Goal: Task Accomplishment & Management: Complete application form

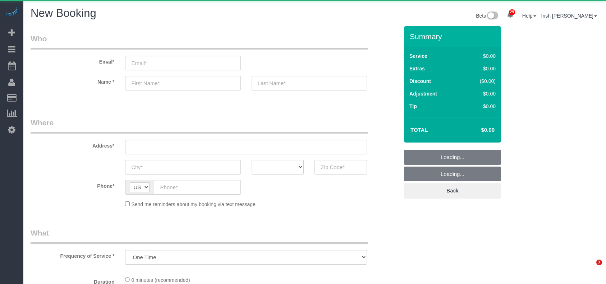
select select "object:6691"
select select "3"
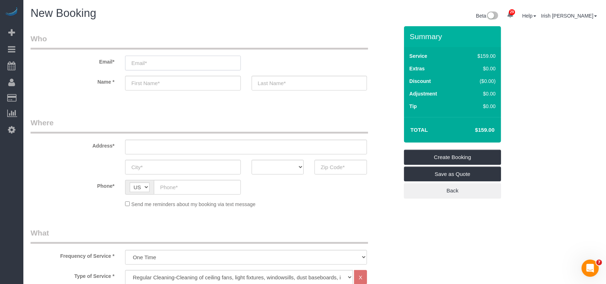
click at [198, 67] on input "email" at bounding box center [182, 63] width 115 height 15
type input "s"
type input "e"
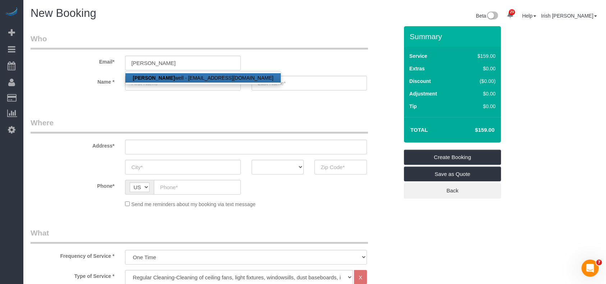
click at [192, 74] on link "[PERSON_NAME] well - [EMAIL_ADDRESS][DOMAIN_NAME]" at bounding box center [202, 77] width 155 height 9
type input "[EMAIL_ADDRESS][DOMAIN_NAME]"
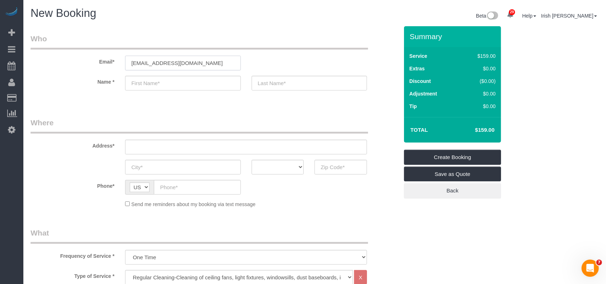
type input "[PERSON_NAME]"
type input "[PHONE_NUMBER]"
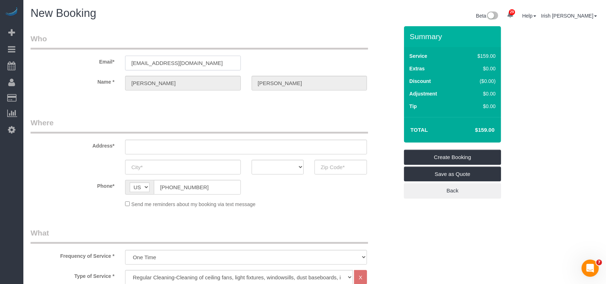
type input "5923 MOONMIST DR"
type input "[GEOGRAPHIC_DATA]"
select select "[GEOGRAPHIC_DATA]"
type input "77081"
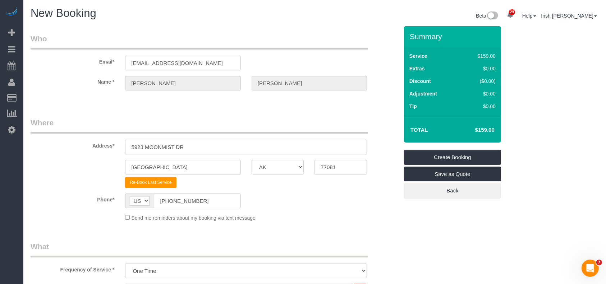
drag, startPoint x: 103, startPoint y: 144, endPoint x: 32, endPoint y: 145, distance: 70.8
click at [36, 145] on div "Address* 5923 MOONMIST DR" at bounding box center [214, 135] width 379 height 37
paste input "[STREET_ADDRESS][PERSON_NAME]"
click at [182, 147] on input "[STREET_ADDRESS][PERSON_NAME]" at bounding box center [246, 147] width 242 height 15
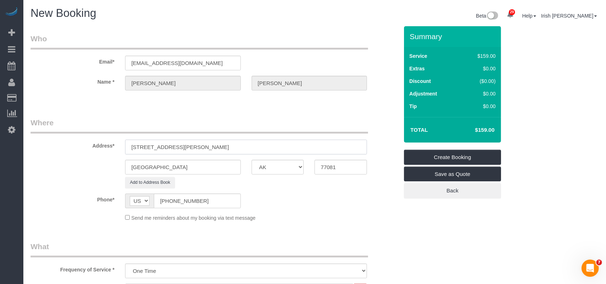
type input "[STREET_ADDRESS][PERSON_NAME]"
drag, startPoint x: 136, startPoint y: 168, endPoint x: 75, endPoint y: 165, distance: 61.1
click at [75, 165] on div "[GEOGRAPHIC_DATA] AK AL AR AZ CA CO CT DC DE [GEOGRAPHIC_DATA] [GEOGRAPHIC_DATA…" at bounding box center [214, 167] width 379 height 15
paste input "ouston"
type input "[GEOGRAPHIC_DATA]"
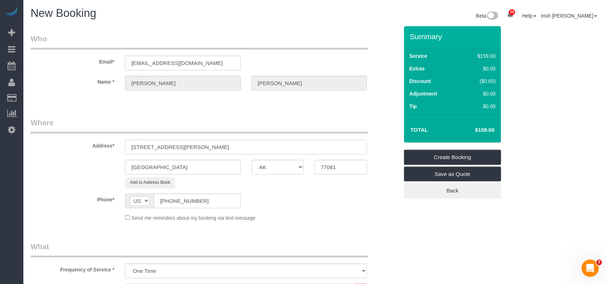
click at [219, 148] on input "[STREET_ADDRESS][PERSON_NAME]" at bounding box center [246, 147] width 242 height 15
drag, startPoint x: 286, startPoint y: 165, endPoint x: 278, endPoint y: 163, distance: 7.8
click at [283, 165] on div "[GEOGRAPHIC_DATA] AK AL AR AZ CA CO CT DC DE [GEOGRAPHIC_DATA] [GEOGRAPHIC_DATA…" at bounding box center [214, 167] width 379 height 15
paste input "09"
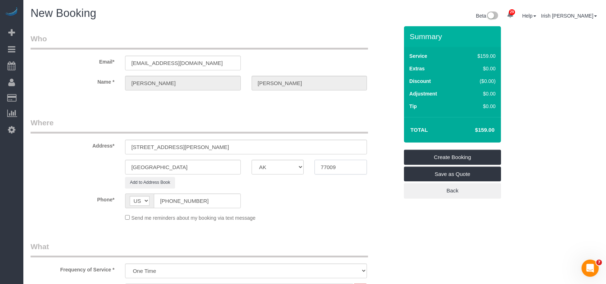
type input "77009"
drag, startPoint x: 249, startPoint y: 147, endPoint x: 171, endPoint y: 146, distance: 77.2
click at [171, 146] on input "[STREET_ADDRESS][PERSON_NAME]" at bounding box center [246, 147] width 242 height 15
type input "[STREET_ADDRESS][PERSON_NAME],"
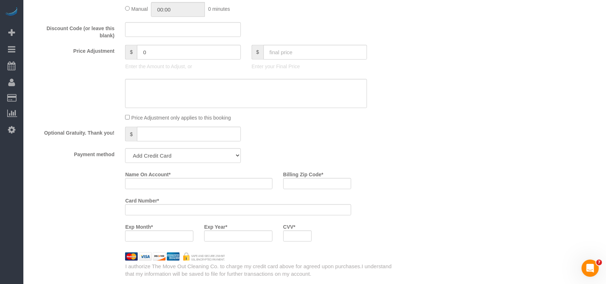
scroll to position [479, 0]
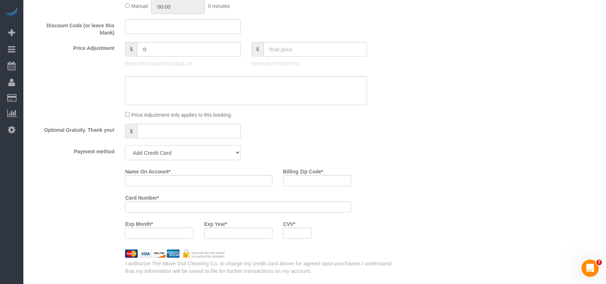
drag, startPoint x: 203, startPoint y: 156, endPoint x: 195, endPoint y: 161, distance: 9.0
click at [203, 156] on select "Add Credit Card Cash Check Paypal" at bounding box center [182, 152] width 115 height 15
select select "string:check"
click at [125, 147] on select "Add Credit Card Cash Check Paypal" at bounding box center [182, 152] width 115 height 15
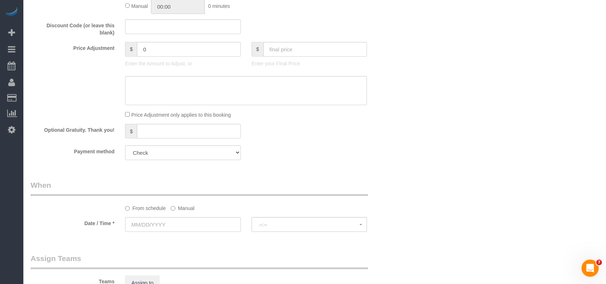
click at [176, 211] on label "Manual" at bounding box center [183, 207] width 24 height 10
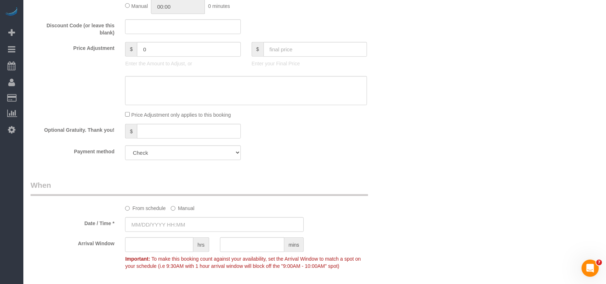
click at [170, 217] on sui-booking-spot "From schedule Manual Date / Time * Arrival Window hrs mins Important: To make t…" at bounding box center [215, 226] width 368 height 93
click at [150, 224] on input "[DATE] 8:00AM" at bounding box center [214, 224] width 179 height 15
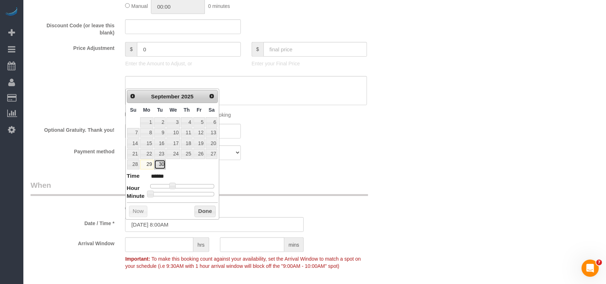
click at [161, 165] on link "30" at bounding box center [159, 165] width 11 height 10
type input "[DATE] 8:00AM"
click at [202, 209] on button "Done" at bounding box center [204, 211] width 21 height 11
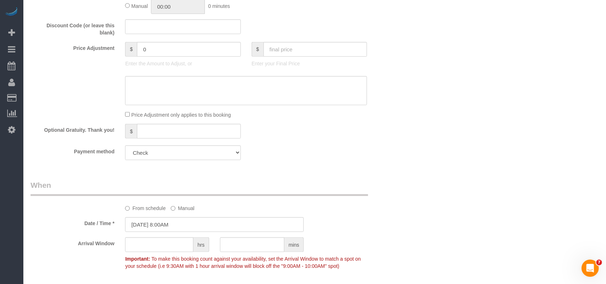
click at [271, 170] on div "Who Email* [EMAIL_ADDRESS][DOMAIN_NAME] Name * [PERSON_NAME] Where Address* [ST…" at bounding box center [214, 29] width 379 height 965
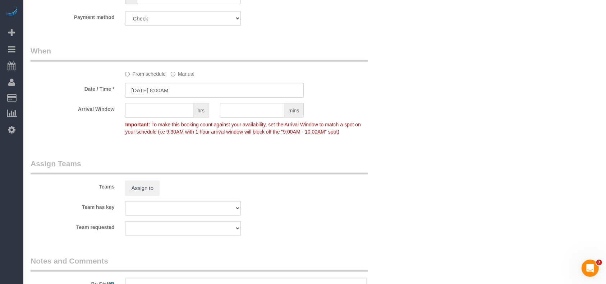
scroll to position [623, 0]
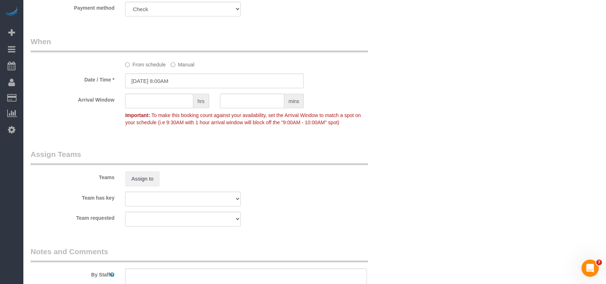
click at [147, 75] on sui-booking-spot "From schedule Manual Date / Time * [DATE] 8:00AM Arrival Window hrs mins Import…" at bounding box center [215, 82] width 368 height 93
click at [151, 82] on input "[DATE] 8:00AM" at bounding box center [214, 81] width 179 height 15
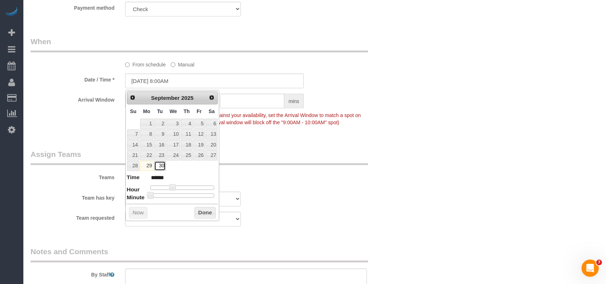
click at [162, 165] on link "30" at bounding box center [159, 166] width 11 height 10
click at [200, 209] on button "Done" at bounding box center [204, 212] width 21 height 11
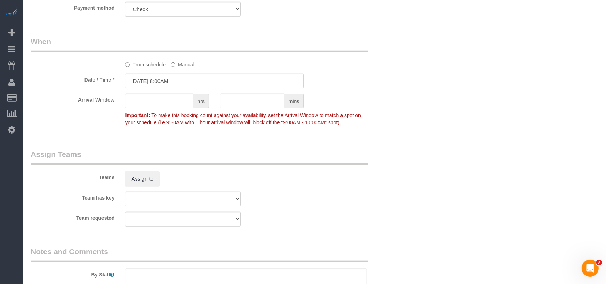
click at [318, 204] on div "Team has key Test team" at bounding box center [214, 199] width 379 height 15
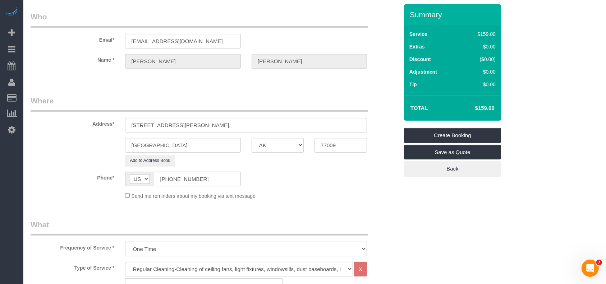
scroll to position [0, 0]
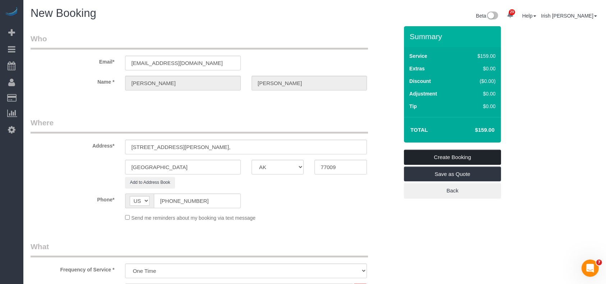
click at [431, 152] on link "Create Booking" at bounding box center [452, 157] width 97 height 15
